Goal: Book appointment/travel/reservation

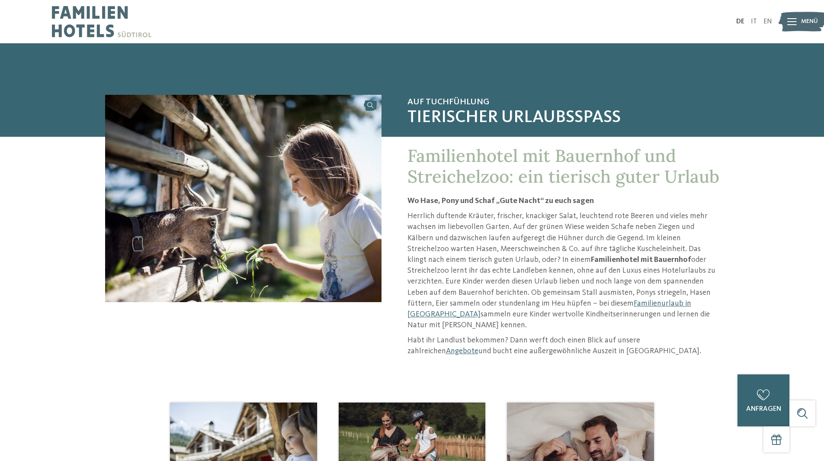
click at [64, 16] on img at bounding box center [101, 21] width 99 height 43
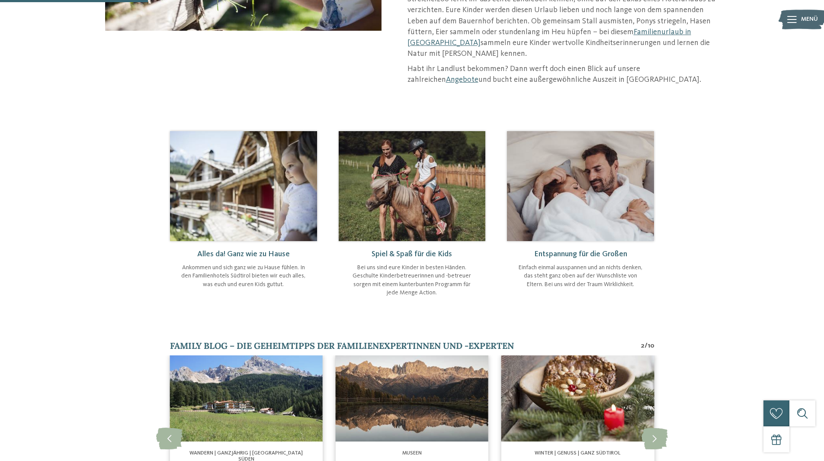
scroll to position [216, 0]
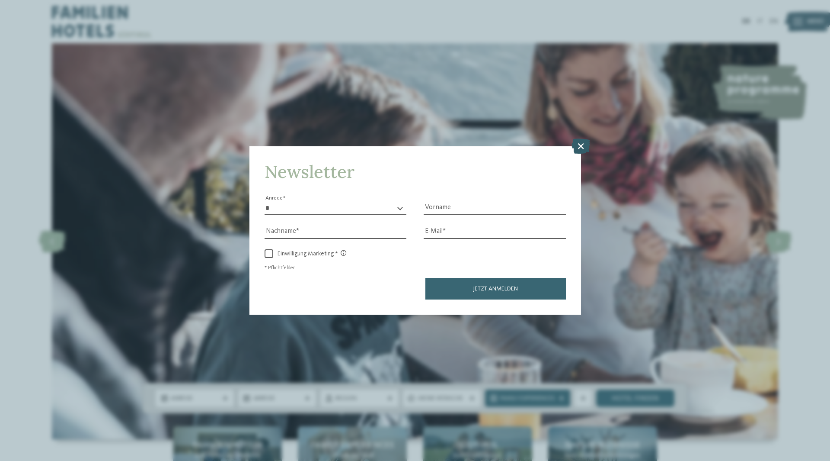
click at [580, 148] on icon at bounding box center [581, 145] width 19 height 15
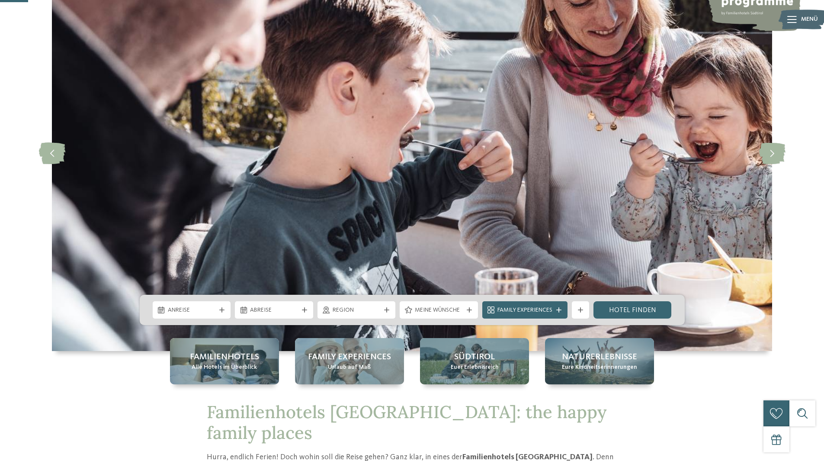
scroll to position [130, 0]
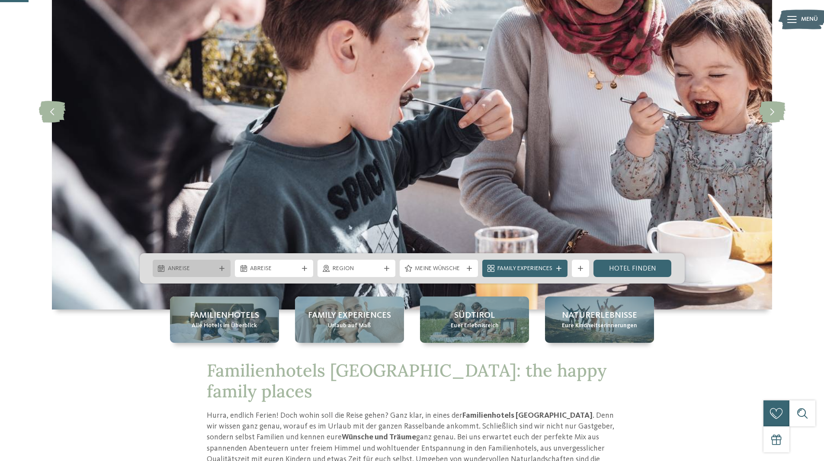
click at [214, 268] on span "Anreise" at bounding box center [192, 268] width 48 height 9
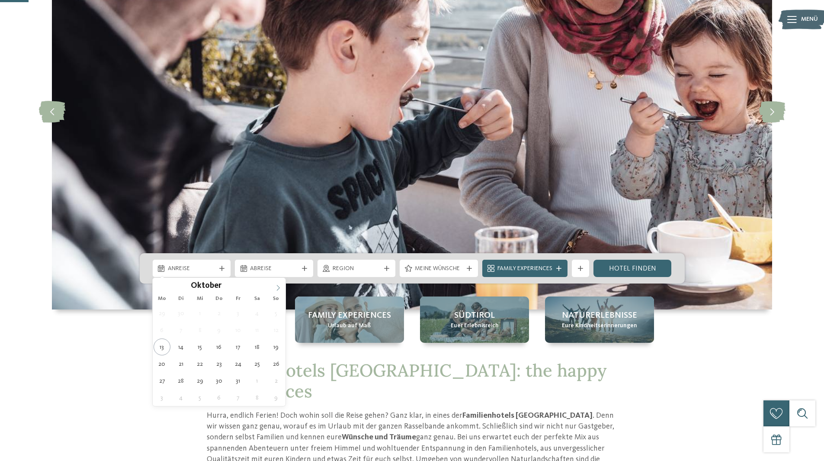
click at [278, 290] on icon at bounding box center [278, 288] width 6 height 6
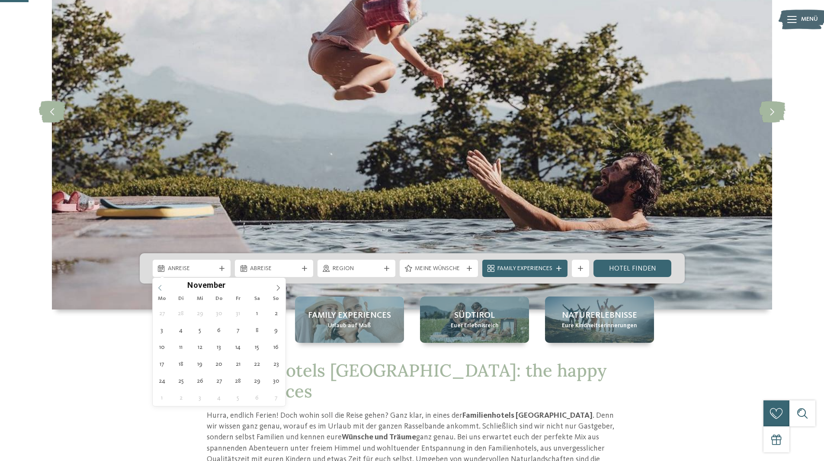
click at [163, 286] on span at bounding box center [160, 285] width 15 height 15
type div "29.11.2025"
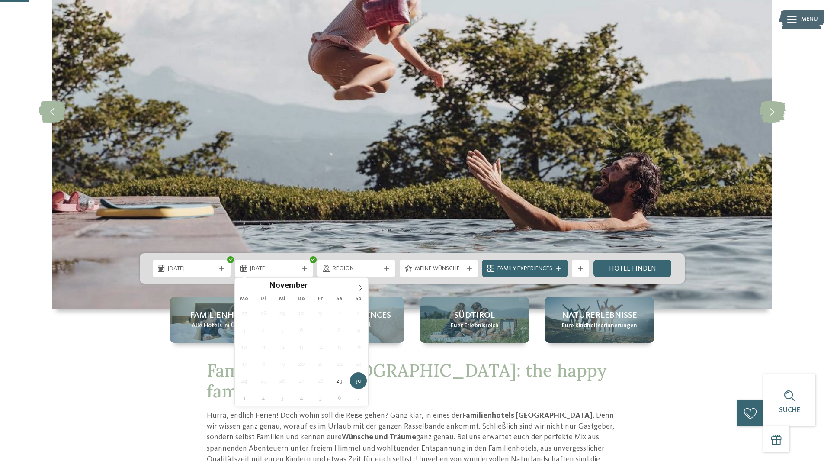
drag, startPoint x: 253, startPoint y: 380, endPoint x: 264, endPoint y: 372, distance: 14.3
type div "06.12.2025"
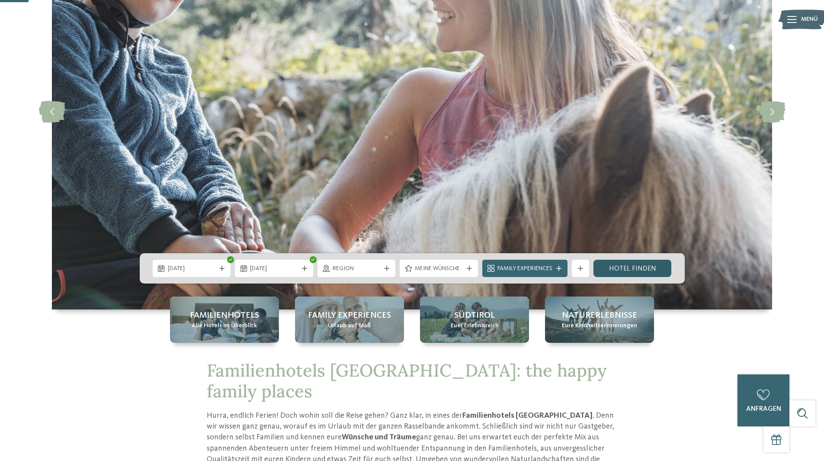
click at [633, 271] on link "Hotel finden" at bounding box center [632, 268] width 78 height 17
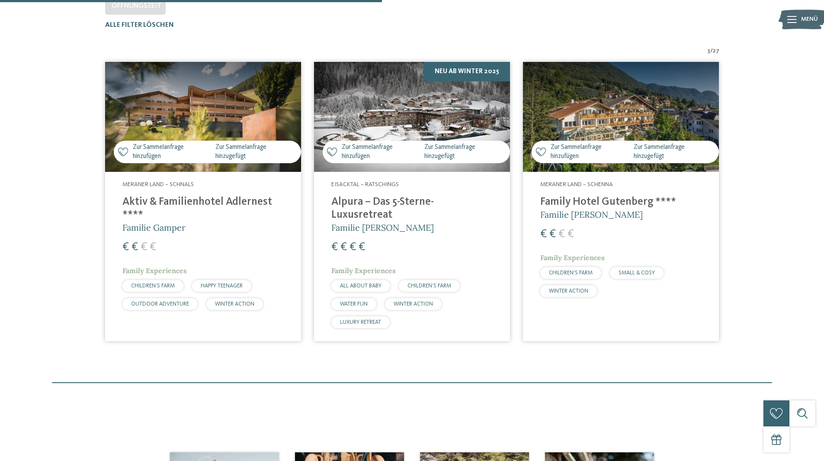
scroll to position [303, 0]
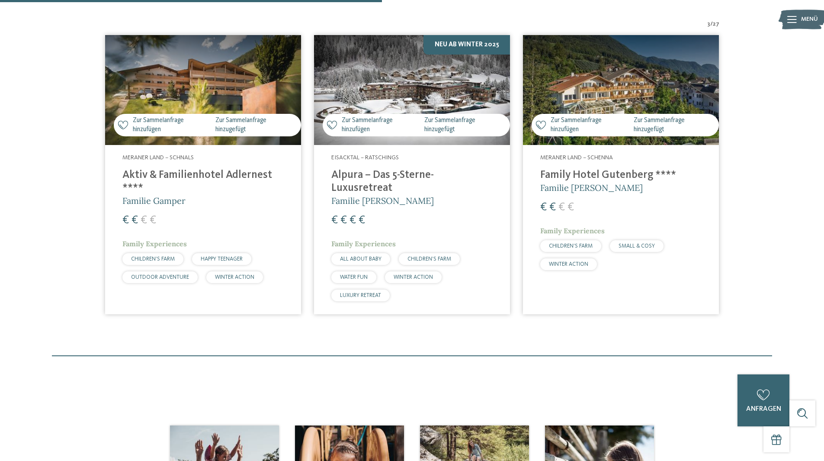
drag, startPoint x: 258, startPoint y: 111, endPoint x: 266, endPoint y: 106, distance: 9.9
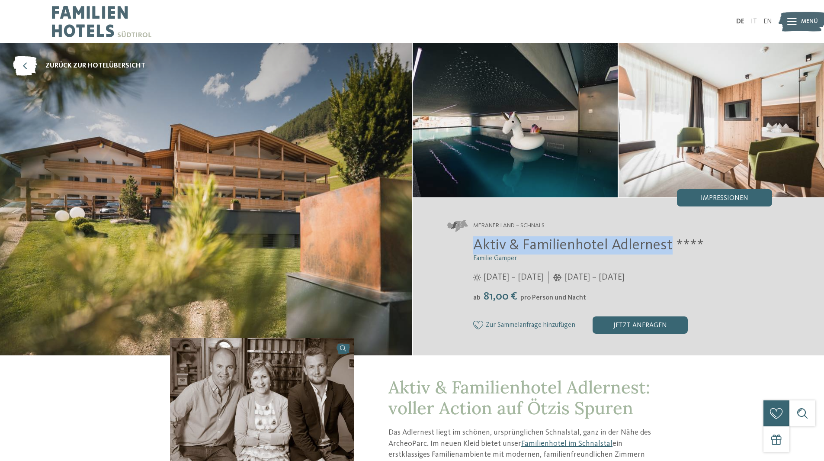
drag, startPoint x: 470, startPoint y: 249, endPoint x: 670, endPoint y: 247, distance: 199.8
click at [670, 247] on div "Aktiv & Familienhotel Adlernest **** Familie Gamper 29.05. – 09.11.2025 ab" at bounding box center [609, 284] width 325 height 97
copy span "Aktiv & Familienhotel Adlernest"
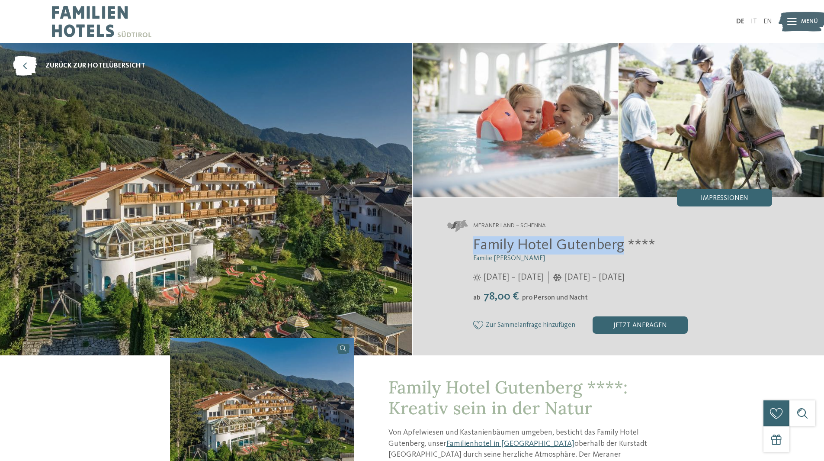
drag, startPoint x: 472, startPoint y: 252, endPoint x: 620, endPoint y: 250, distance: 147.5
click at [620, 249] on div "Family Hotel Gutenberg **** Familie Ainhauser [DATE] – [DATE] ab" at bounding box center [609, 284] width 325 height 97
copy span "Family Hotel Gutenberg"
